Goal: Check status: Check status

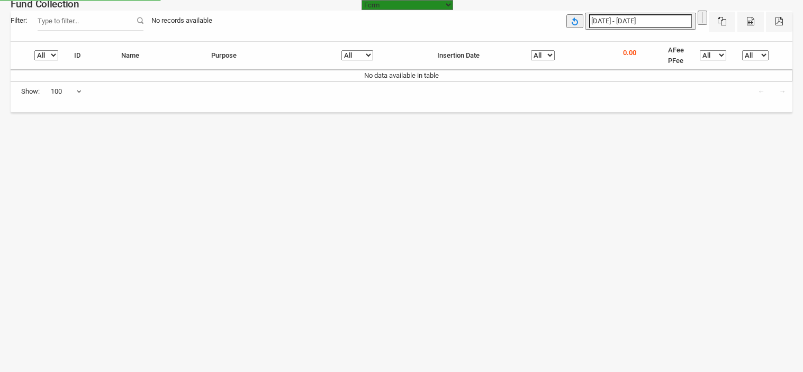
select select "[URL][DOMAIN_NAME]"
select select "100"
select select "[URL][DOMAIN_NAME]"
select select "100"
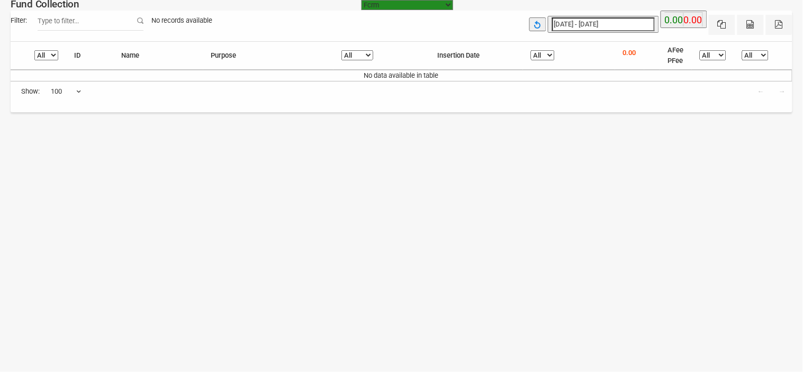
type input "[DATE]"
click at [589, 19] on input "[DATE] - [DATE]" at bounding box center [603, 24] width 103 height 14
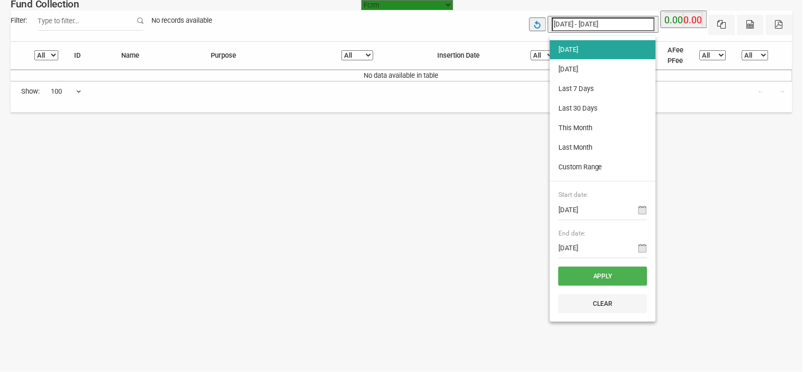
type input "[DATE]"
click at [584, 72] on li "[DATE]" at bounding box center [603, 69] width 106 height 19
type input "[DATE] - [DATE]"
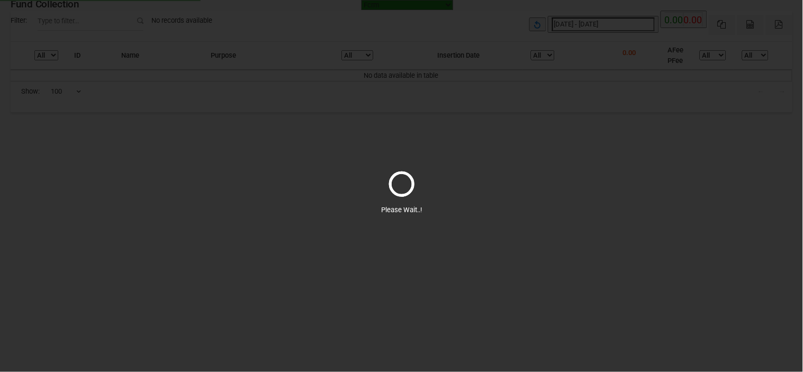
select select "100"
